Goal: Transaction & Acquisition: Obtain resource

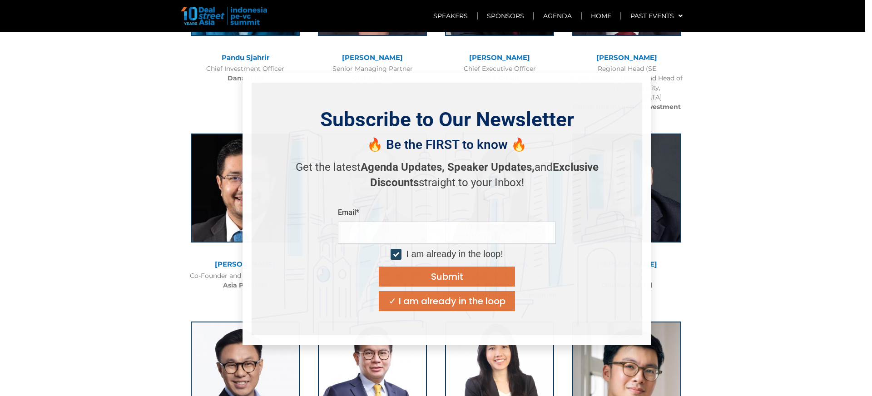
scroll to position [1063, 0]
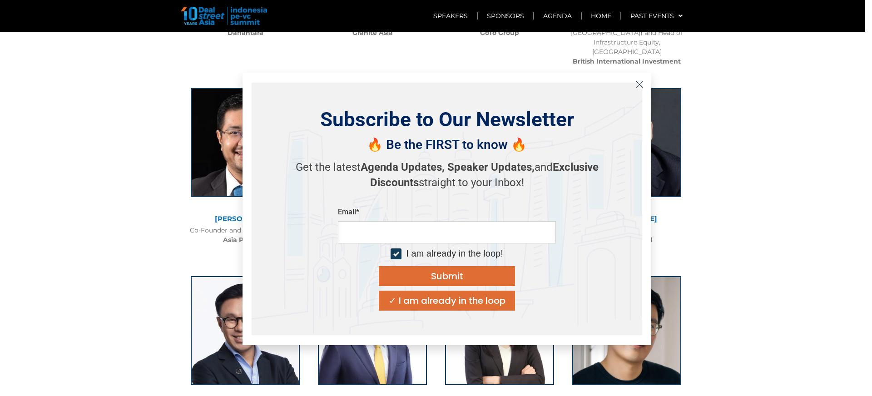
click at [642, 84] on icon "Close" at bounding box center [639, 84] width 8 height 8
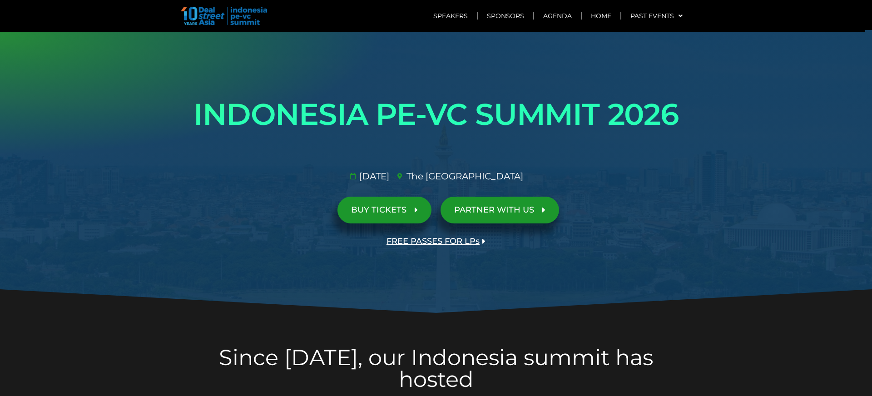
scroll to position [0, 0]
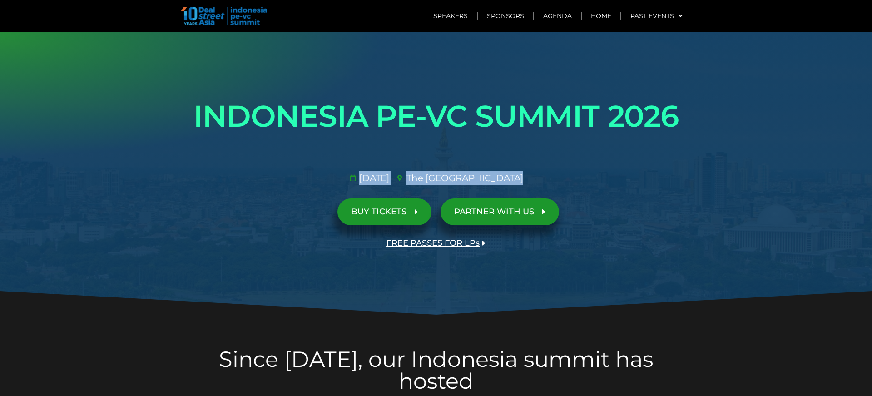
drag, startPoint x: 529, startPoint y: 177, endPoint x: 321, endPoint y: 173, distance: 207.6
click at [321, 173] on ul "[DATE]​ The [GEOGRAPHIC_DATA]​" at bounding box center [437, 178] width 516 height 14
click at [593, 240] on div "INDONESIA PE-VC SUMMIT 2026 Opportunities & risks amidst reset in SE Asia's anc…" at bounding box center [436, 173] width 518 height 175
drag, startPoint x: 343, startPoint y: 179, endPoint x: 549, endPoint y: 184, distance: 205.4
click at [549, 184] on ul "[DATE]​ The [GEOGRAPHIC_DATA]​" at bounding box center [437, 178] width 516 height 14
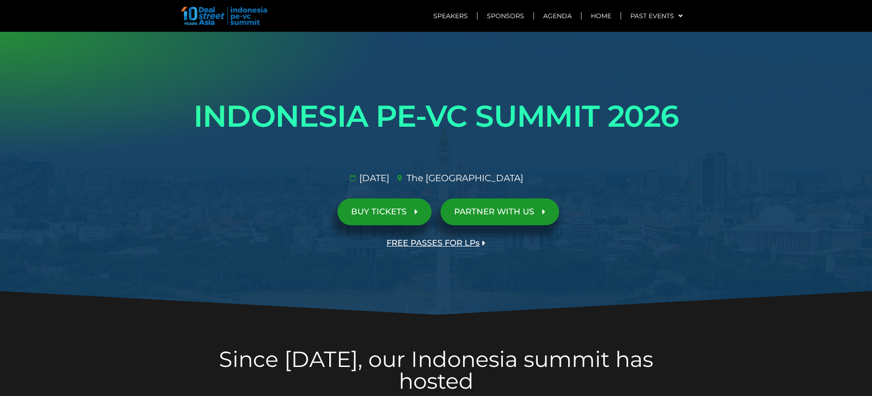
click at [555, 180] on ul "[DATE]​ The [GEOGRAPHIC_DATA]​" at bounding box center [437, 178] width 516 height 14
drag, startPoint x: 559, startPoint y: 178, endPoint x: 357, endPoint y: 181, distance: 202.2
click at [357, 181] on ul "[DATE]​ The [GEOGRAPHIC_DATA]​" at bounding box center [437, 178] width 516 height 14
copy ul "[DATE]​ The [GEOGRAPHIC_DATA]​"
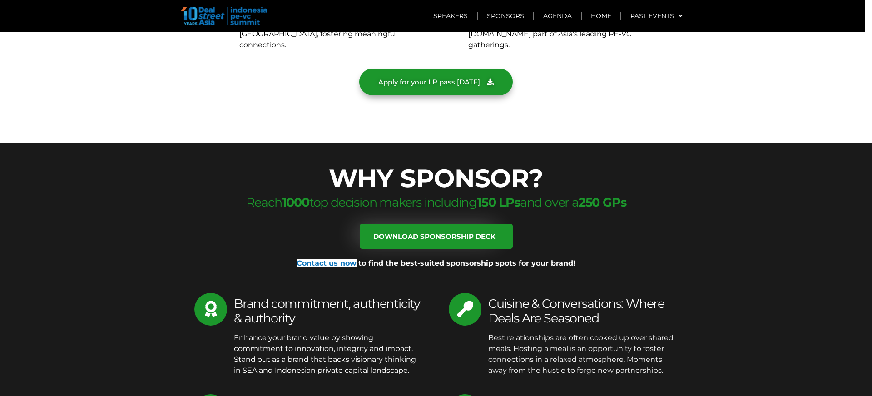
scroll to position [4024, 0]
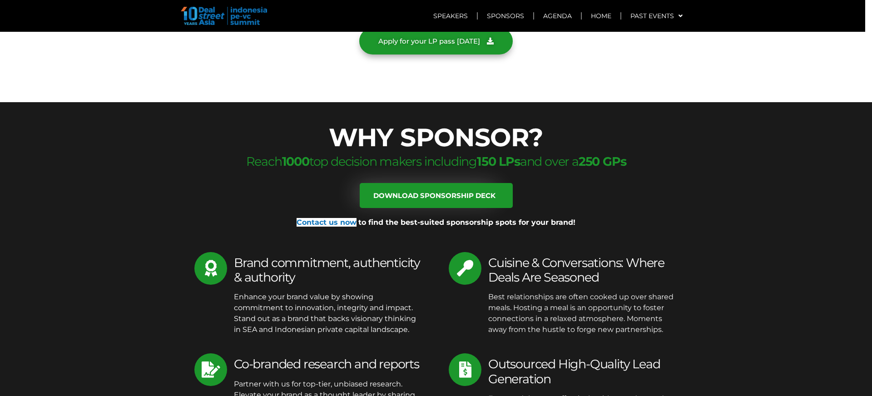
click at [479, 208] on div at bounding box center [436, 212] width 509 height 9
click at [480, 183] on link "Download sponsorship deck" at bounding box center [436, 195] width 153 height 25
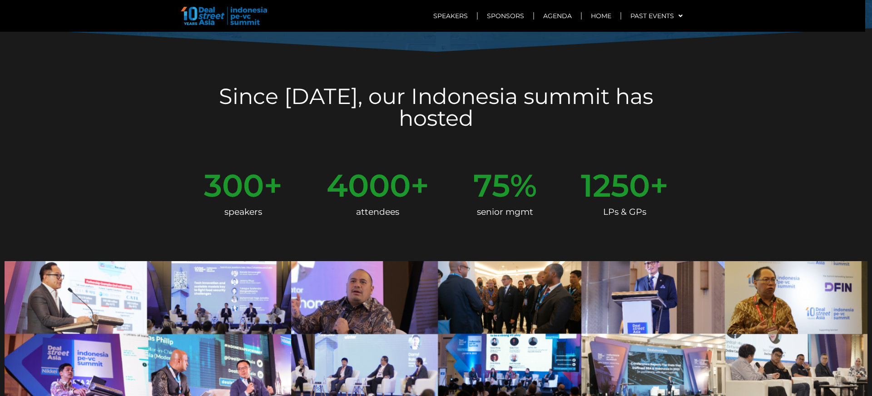
scroll to position [0, 0]
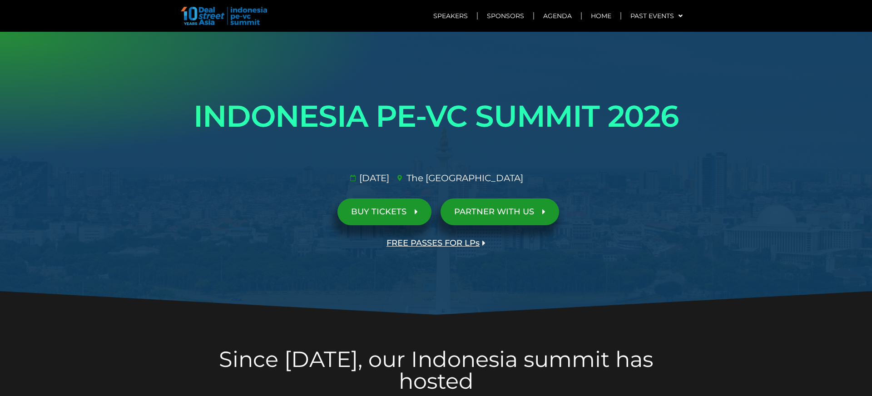
click at [202, 13] on img at bounding box center [224, 16] width 86 height 18
click at [221, 25] on img at bounding box center [224, 16] width 86 height 18
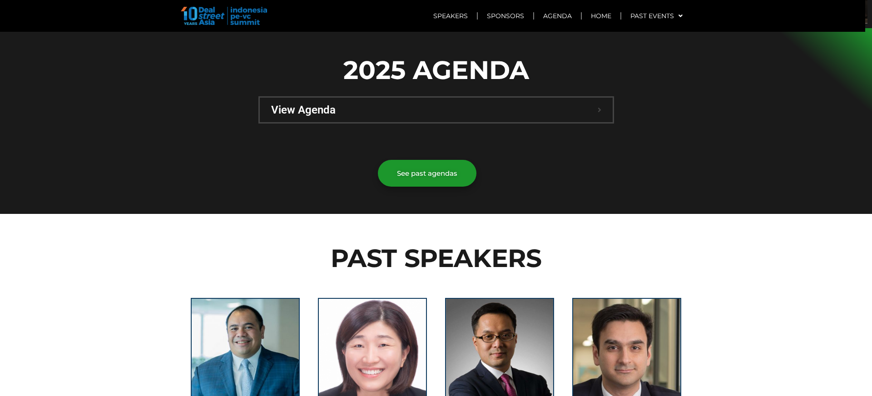
scroll to position [678, 0]
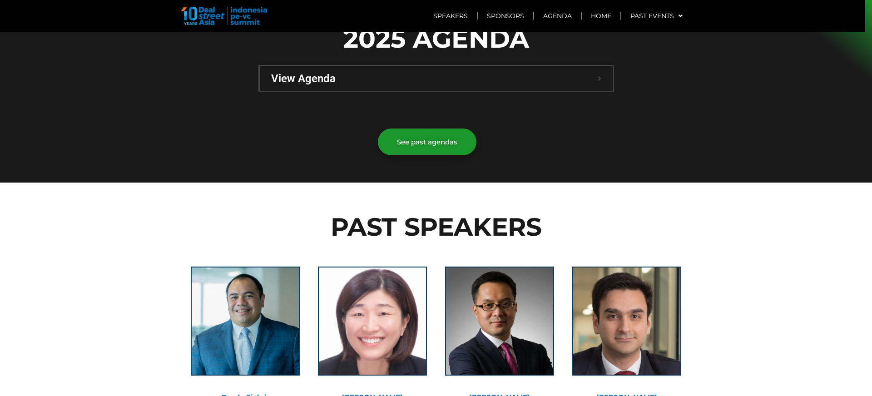
click at [437, 66] on div "View Agenda" at bounding box center [436, 78] width 353 height 25
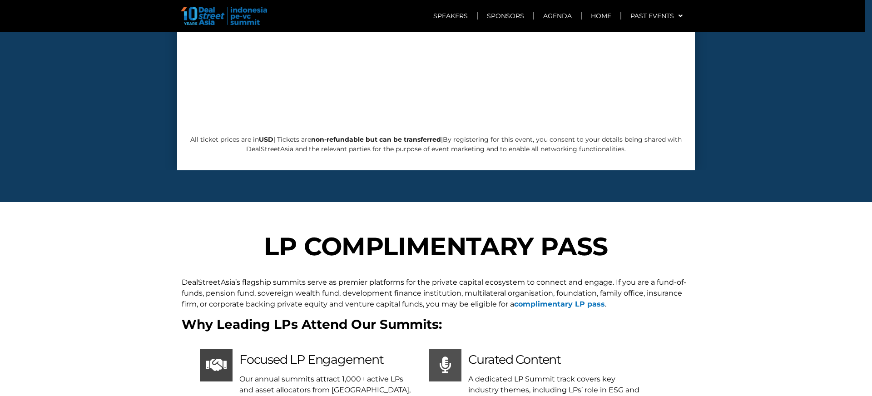
scroll to position [4544, 0]
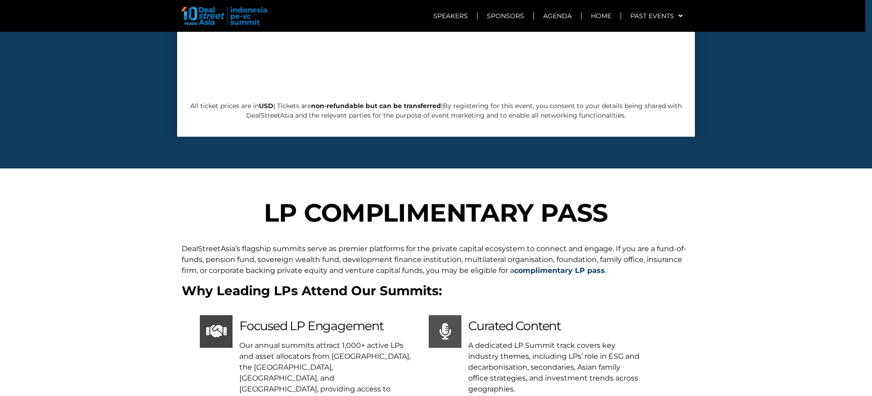
click at [568, 266] on b "complimentary LP pass" at bounding box center [559, 270] width 91 height 9
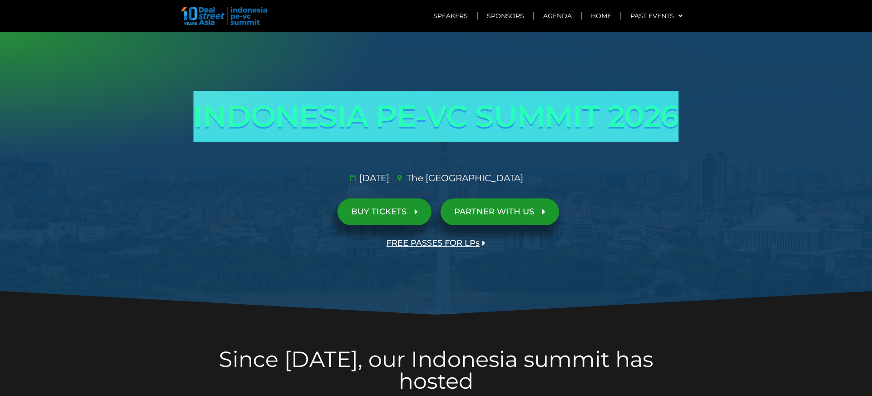
drag, startPoint x: 676, startPoint y: 126, endPoint x: 194, endPoint y: 107, distance: 482.3
click at [194, 107] on h1 "INDONESIA PE-VC SUMMIT 2026" at bounding box center [436, 116] width 509 height 51
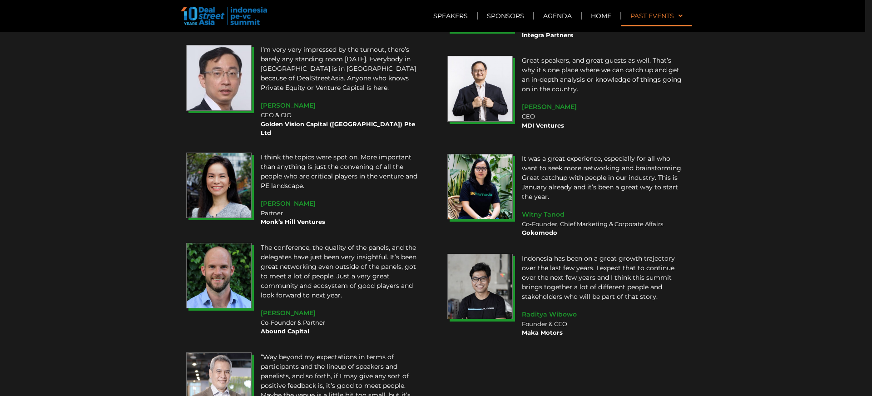
scroll to position [7209, 0]
